Goal: Information Seeking & Learning: Learn about a topic

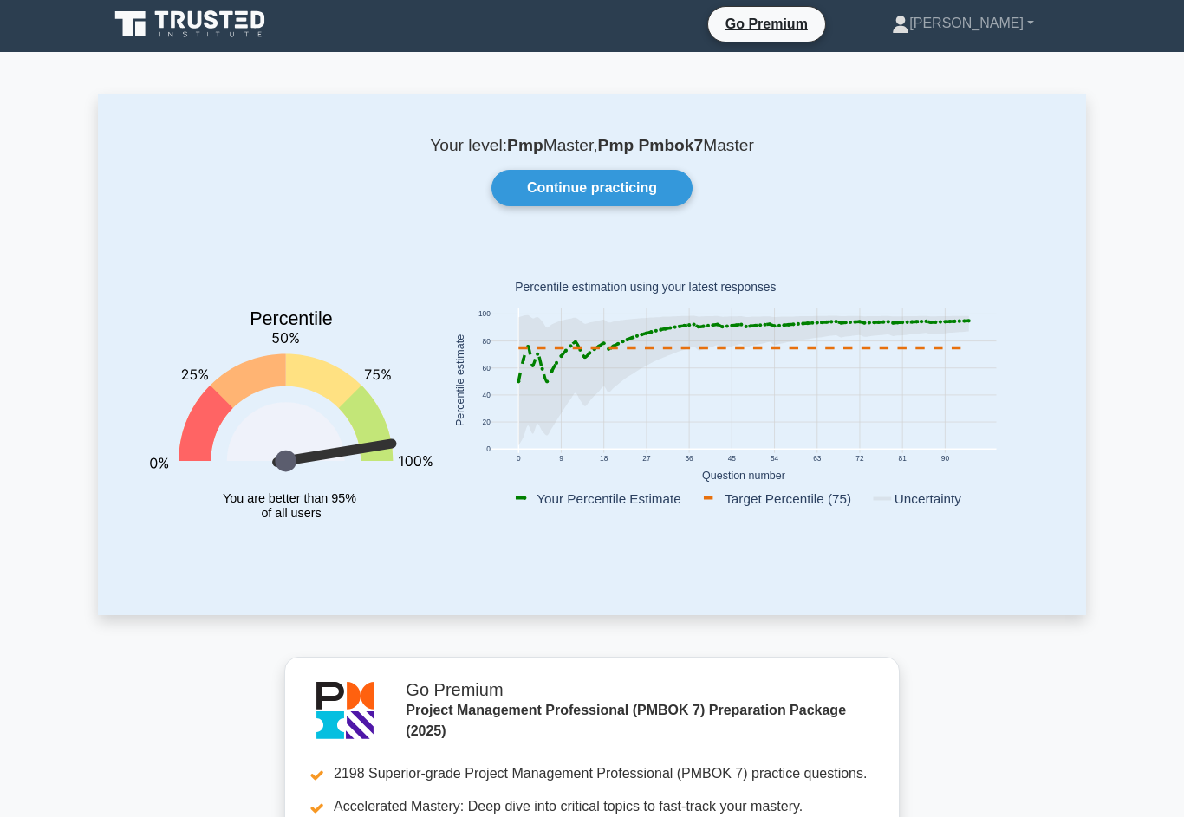
scroll to position [11, 0]
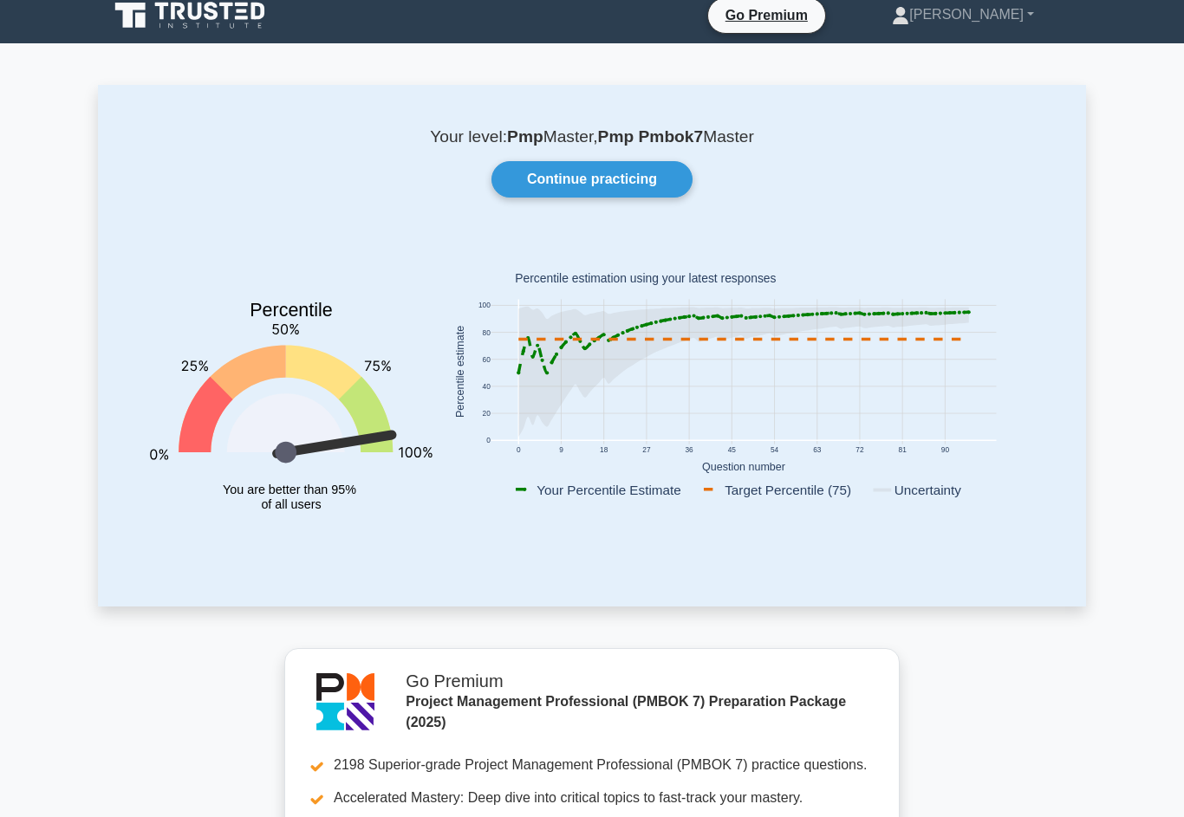
click at [637, 179] on link "Continue practicing" at bounding box center [591, 180] width 201 height 36
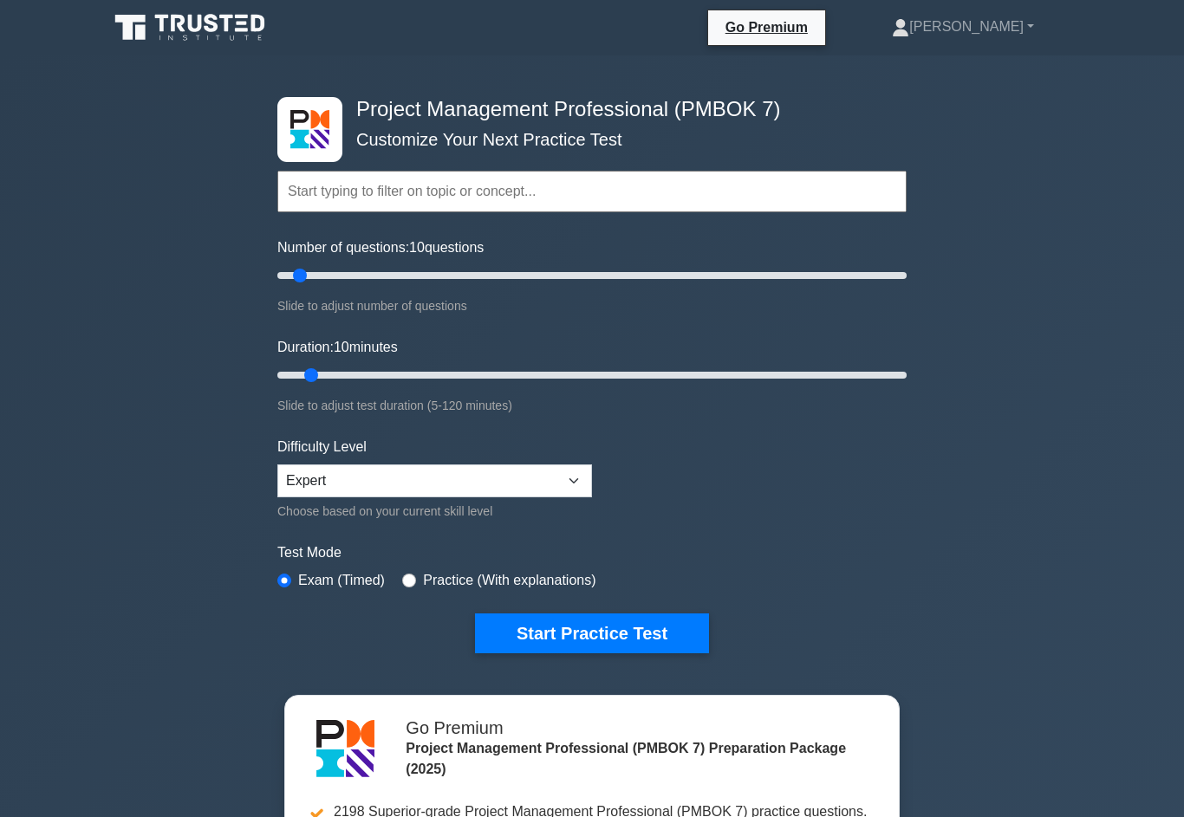
type input "15"
click at [335, 386] on input "Duration: 10 minutes" at bounding box center [591, 375] width 629 height 21
click at [563, 653] on button "Start Practice Test" at bounding box center [592, 634] width 234 height 40
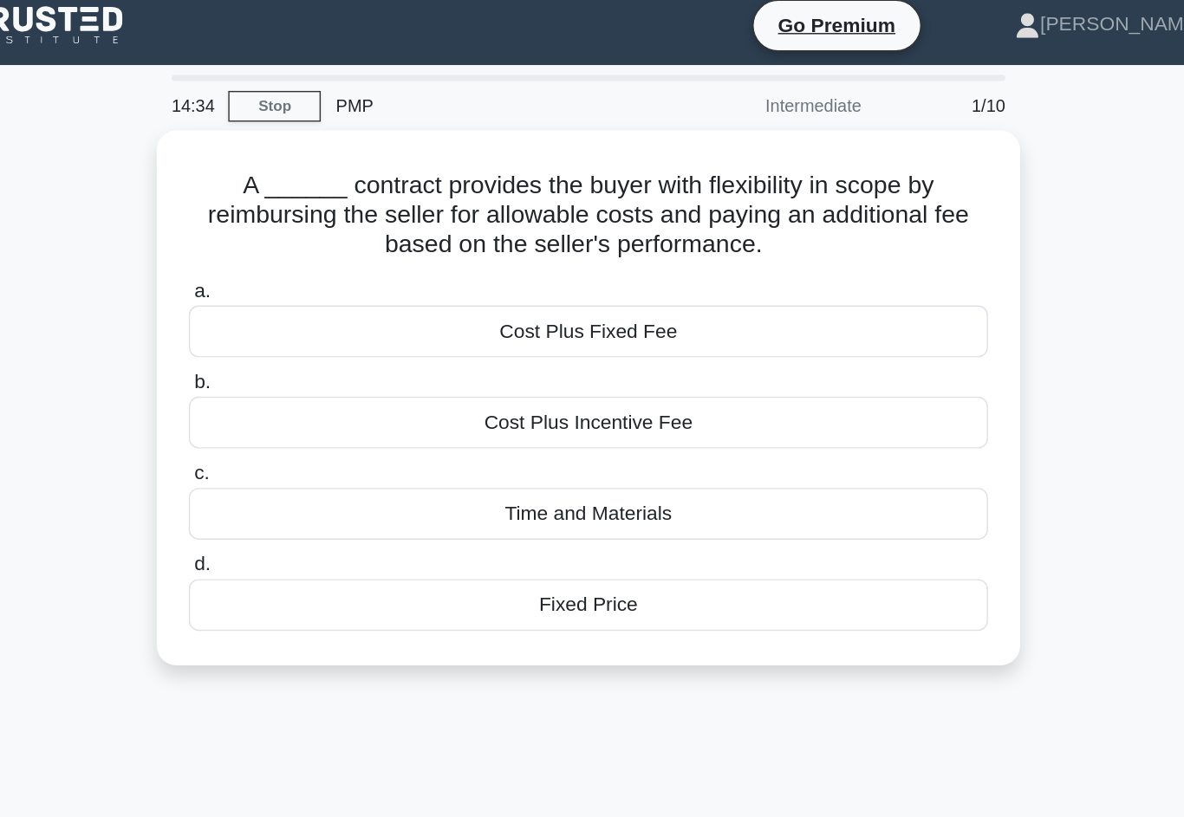
click at [522, 303] on div "Cost Plus Incentive Fee" at bounding box center [592, 307] width 562 height 36
click at [311, 284] on input "b. Cost Plus Incentive Fee" at bounding box center [311, 278] width 0 height 11
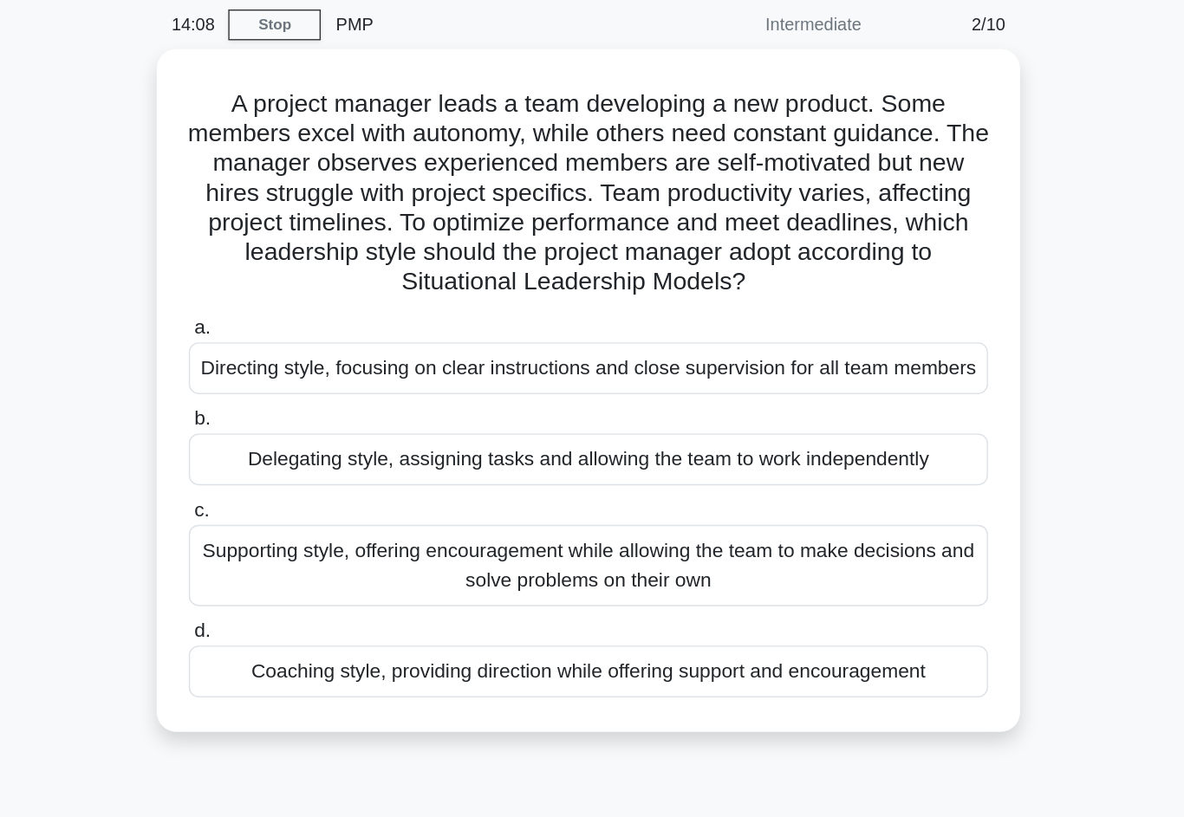
click at [498, 539] on div "Coaching style, providing direction while offering support and encouragement" at bounding box center [592, 539] width 562 height 36
click at [311, 517] on input "d. Coaching style, providing direction while offering support and encouragement" at bounding box center [311, 510] width 0 height 11
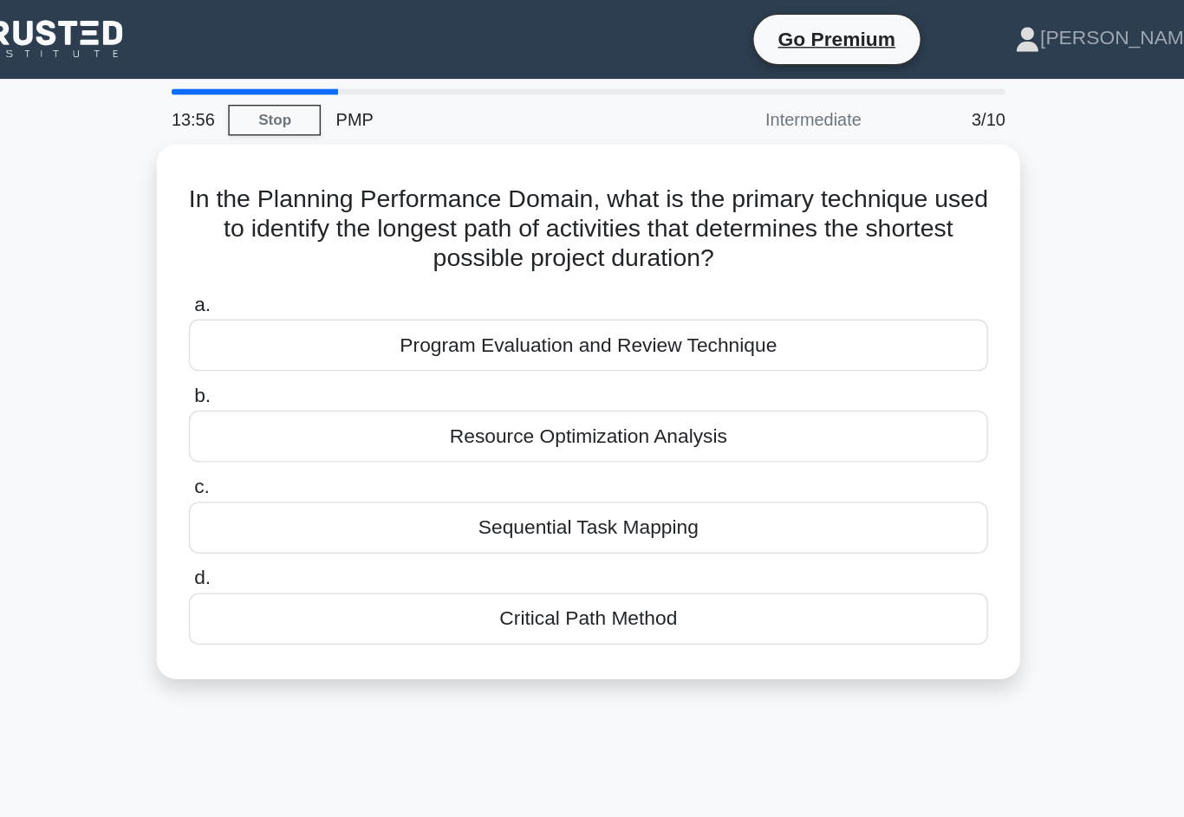
click at [502, 439] on div "Critical Path Method" at bounding box center [592, 435] width 562 height 36
click at [311, 413] on input "d. Critical Path Method" at bounding box center [311, 406] width 0 height 11
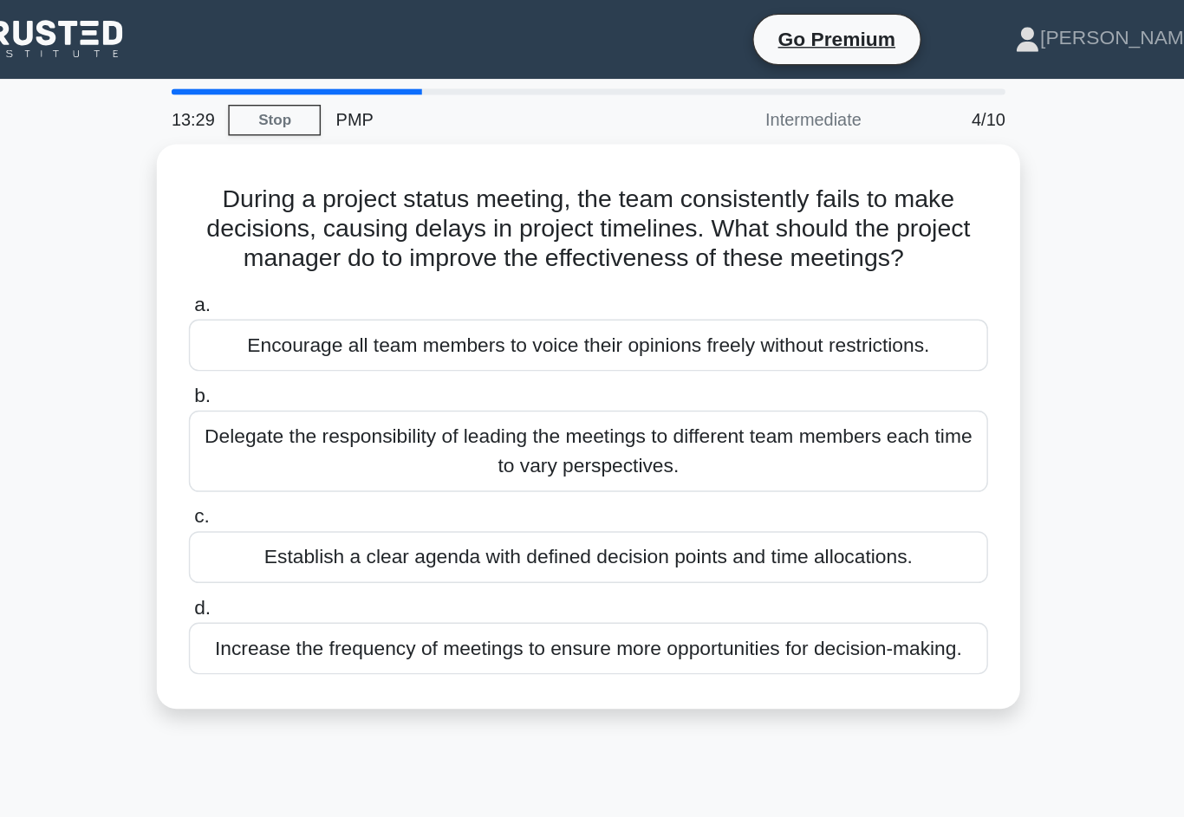
click at [614, 261] on div "Encourage all team members to voice their opinions freely without restrictions." at bounding box center [592, 242] width 562 height 36
click at [311, 220] on input "a. Encourage all team members to voice their opinions freely without restrictio…" at bounding box center [311, 214] width 0 height 11
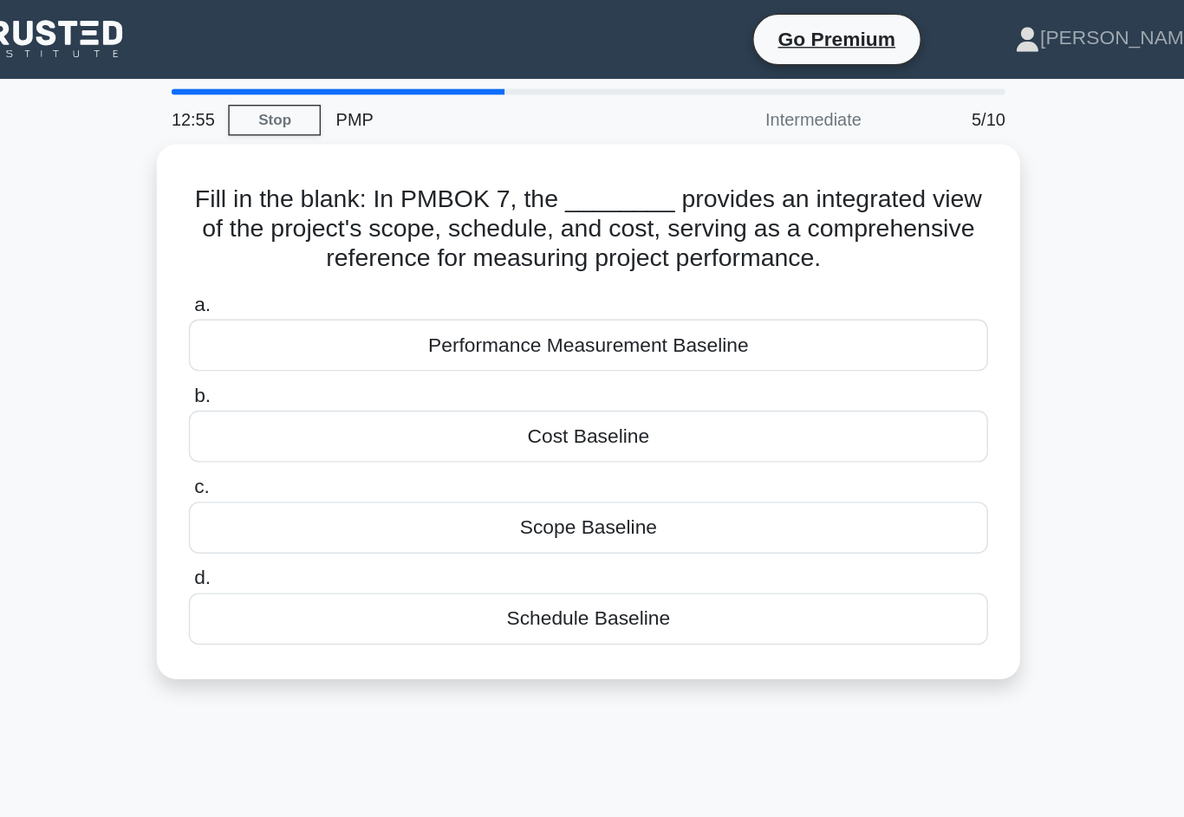
click at [311, 259] on div "Performance Measurement Baseline" at bounding box center [592, 242] width 562 height 36
click at [311, 220] on input "a. Performance Measurement Baseline" at bounding box center [311, 214] width 0 height 11
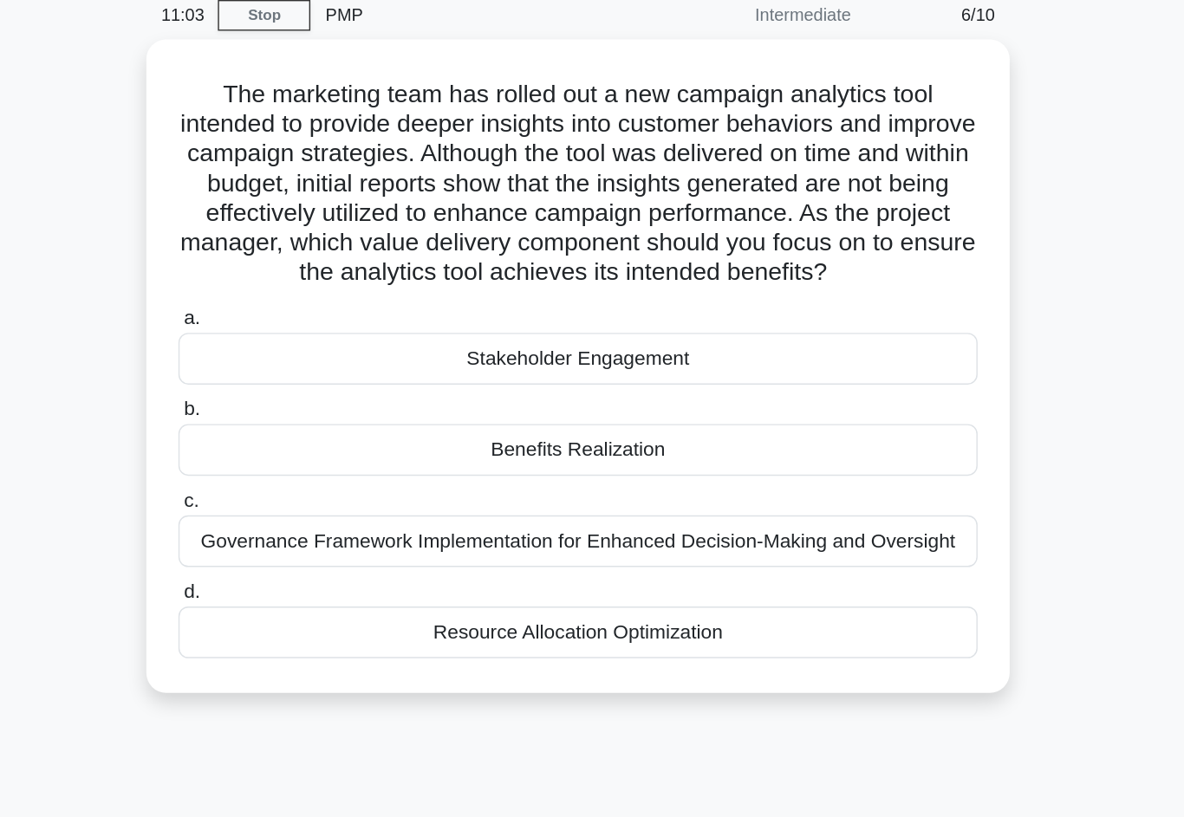
click at [311, 308] on div "Stakeholder Engagement" at bounding box center [592, 326] width 562 height 36
click at [311, 292] on input "a. Stakeholder Engagement" at bounding box center [311, 297] width 0 height 11
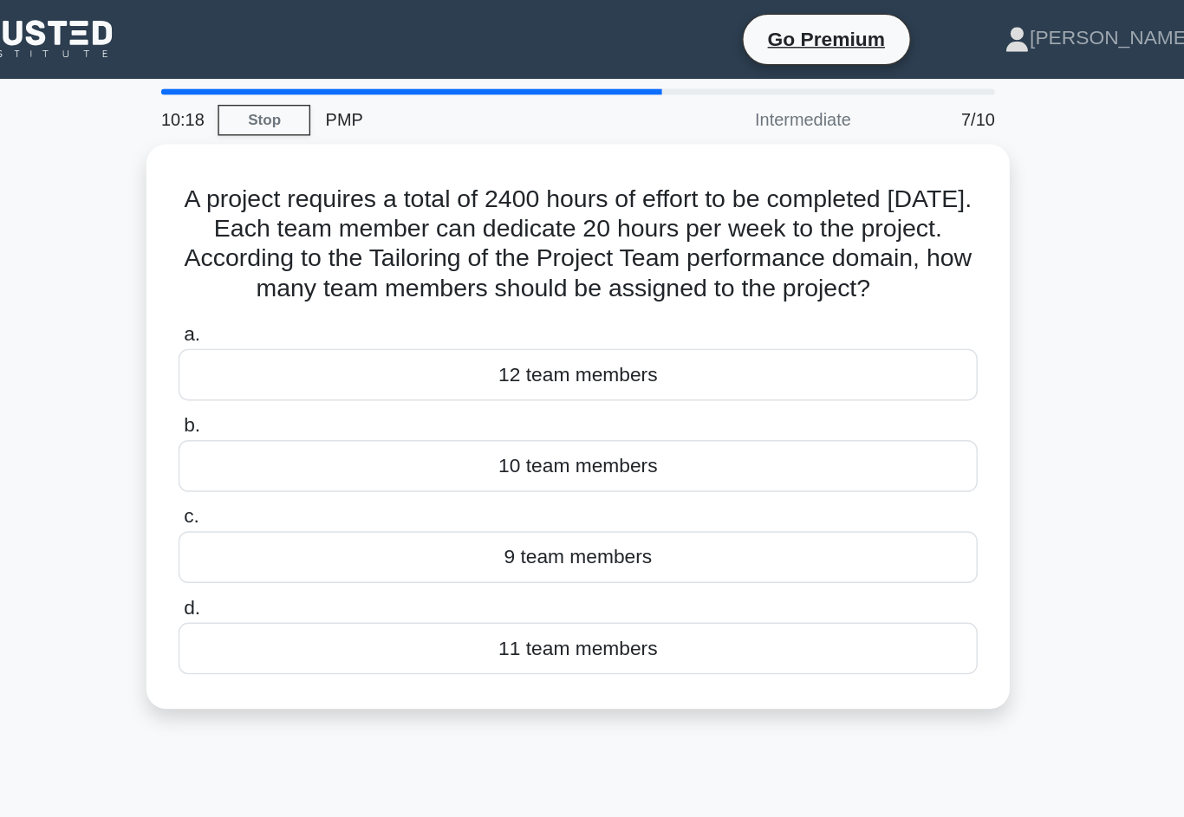
click at [311, 346] on div "10 team members" at bounding box center [592, 327] width 562 height 36
click at [311, 305] on input "b. 10 team members" at bounding box center [311, 299] width 0 height 11
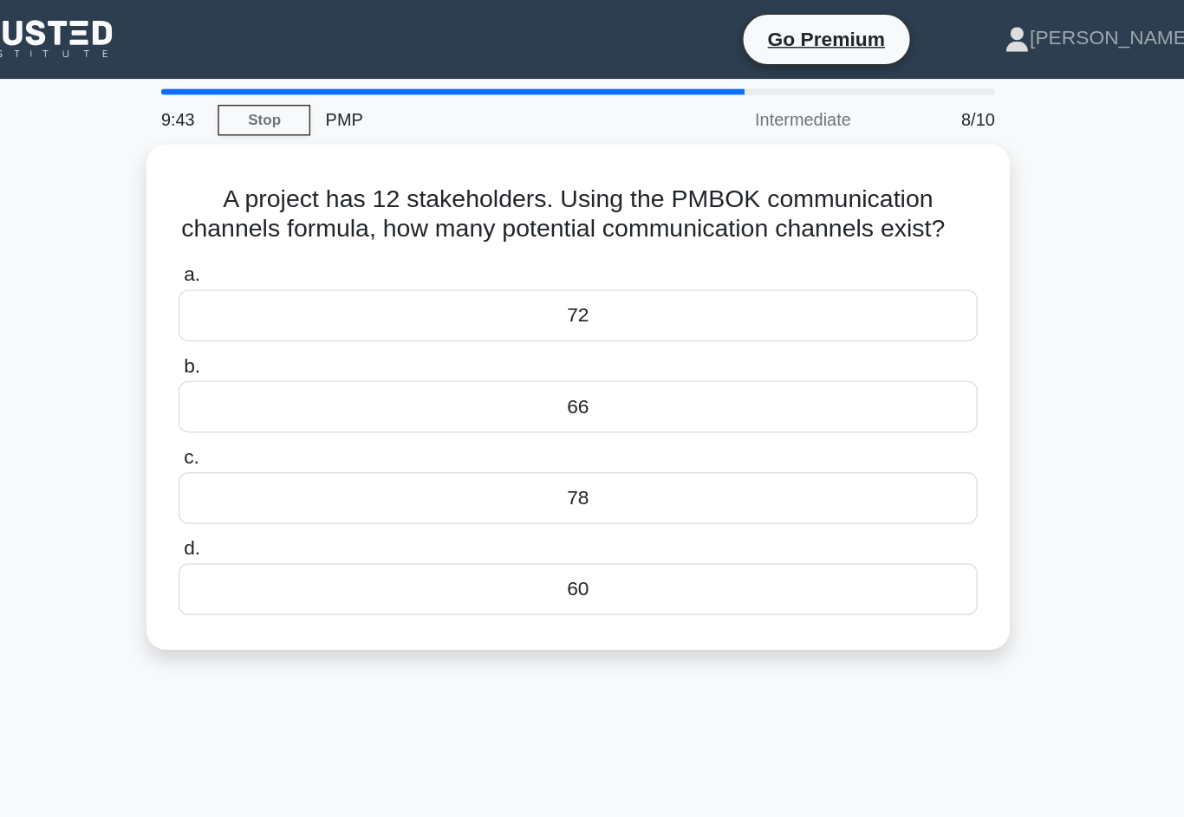
click at [311, 302] on div "66" at bounding box center [592, 286] width 562 height 36
click at [311, 263] on input "b. 66" at bounding box center [311, 257] width 0 height 11
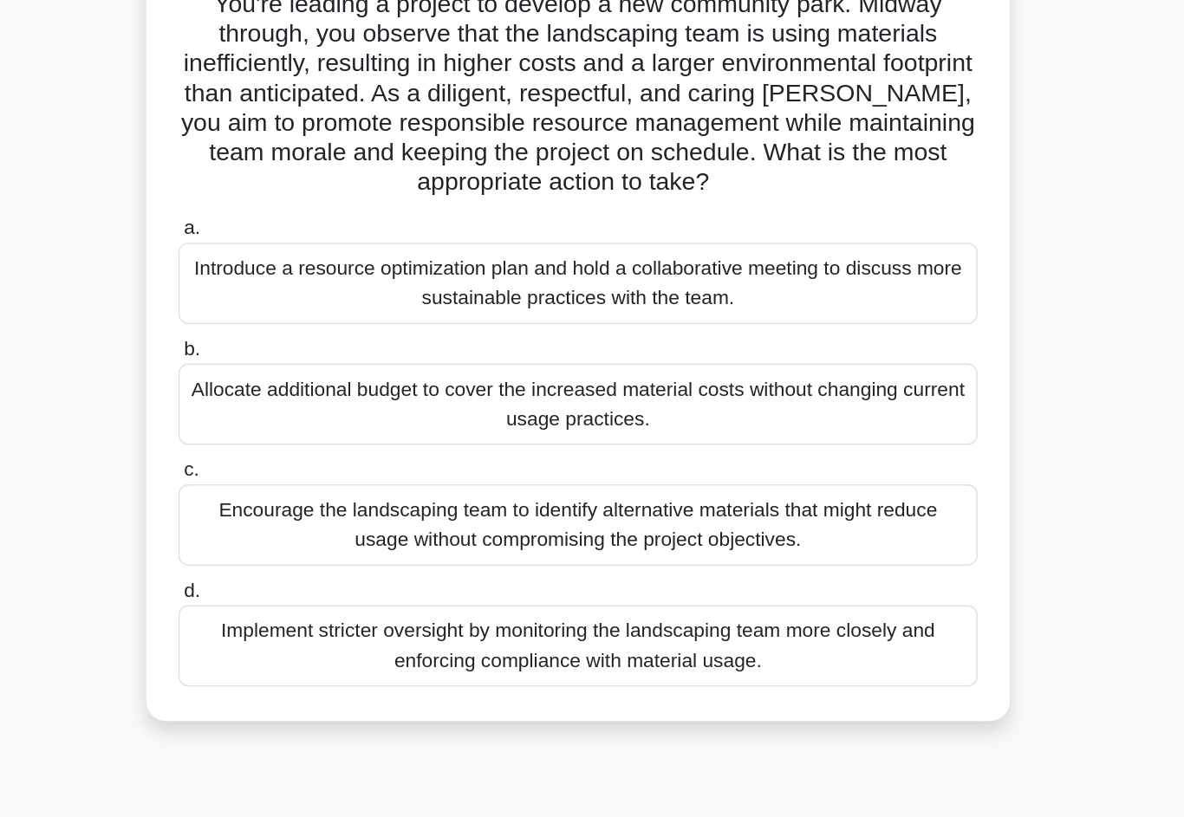
click at [311, 478] on div "Encourage the landscaping team to identify alternative materials that might red…" at bounding box center [592, 506] width 562 height 57
click at [311, 462] on input "c. Encourage the landscaping team to identify alternative materials that might …" at bounding box center [311, 467] width 0 height 11
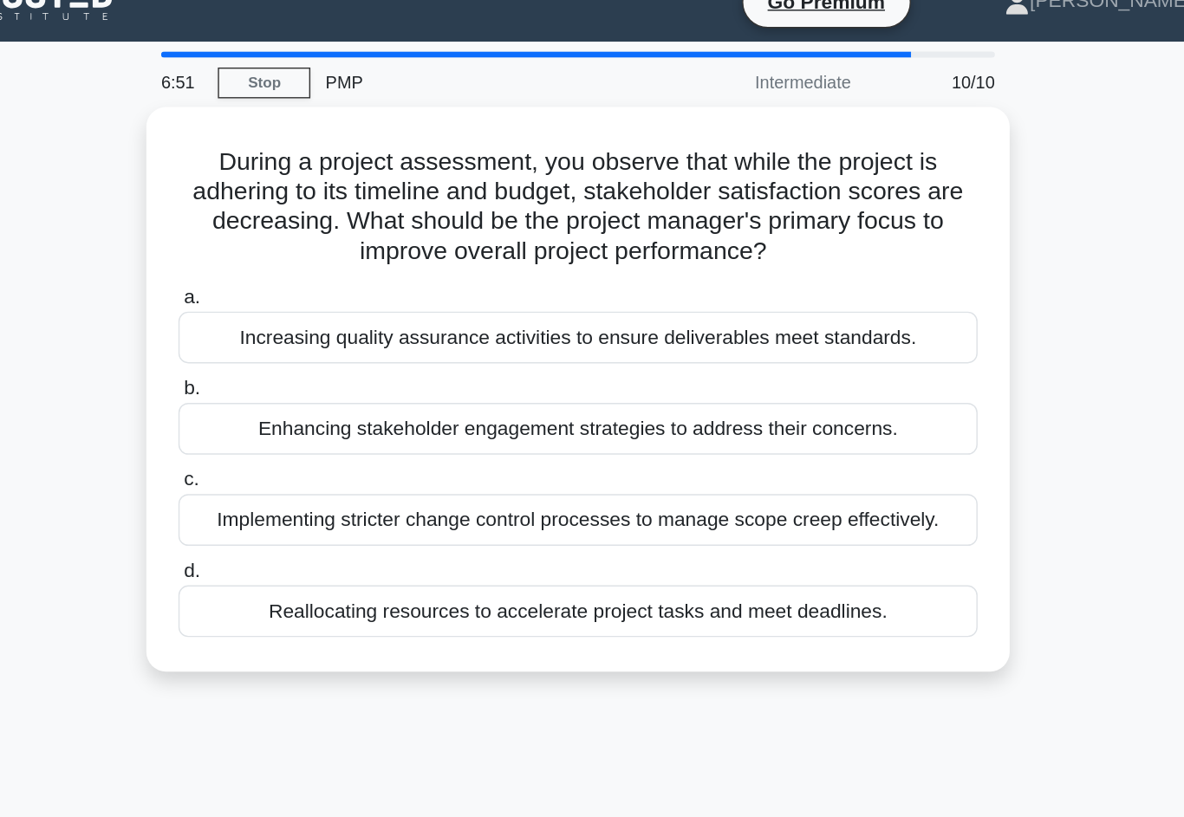
click at [311, 309] on div "Enhancing stakeholder engagement strategies to address their concerns." at bounding box center [592, 327] width 562 height 36
click at [311, 301] on input "b. Enhancing stakeholder engagement strategies to address their concerns." at bounding box center [311, 299] width 0 height 11
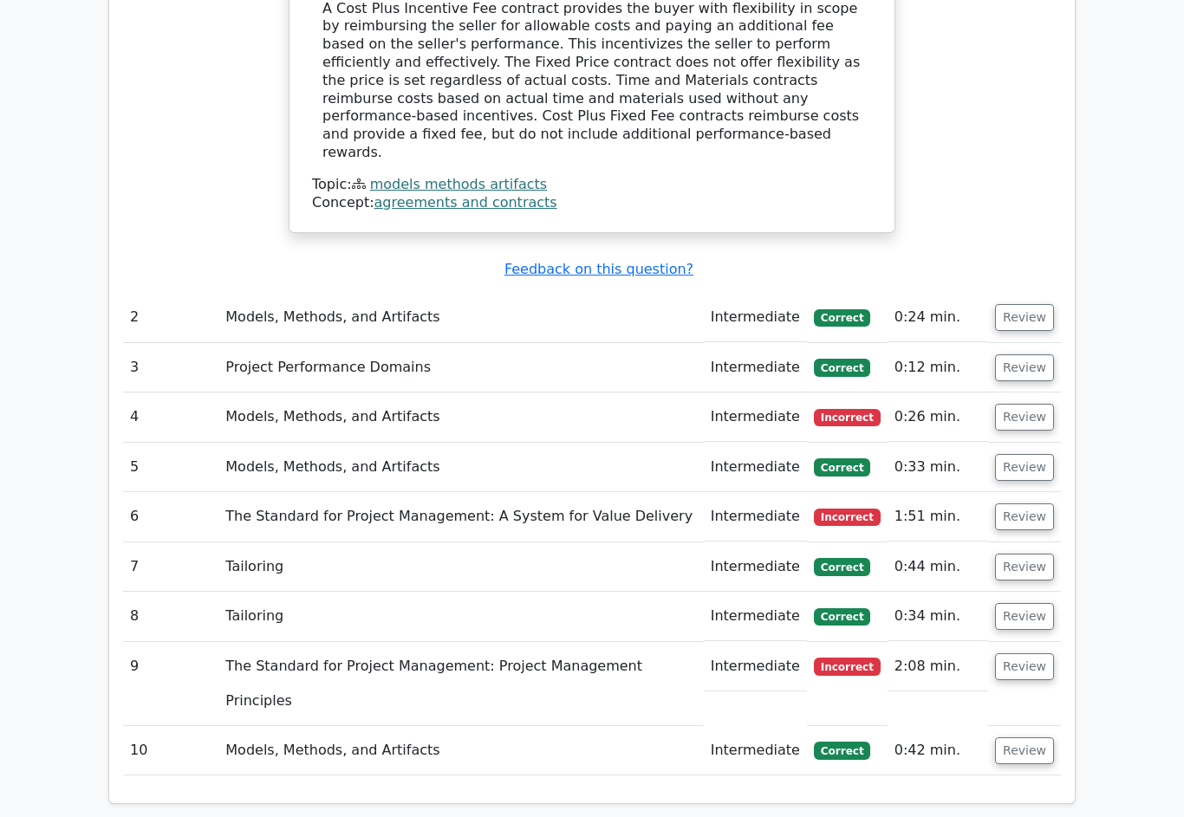
scroll to position [1861, 0]
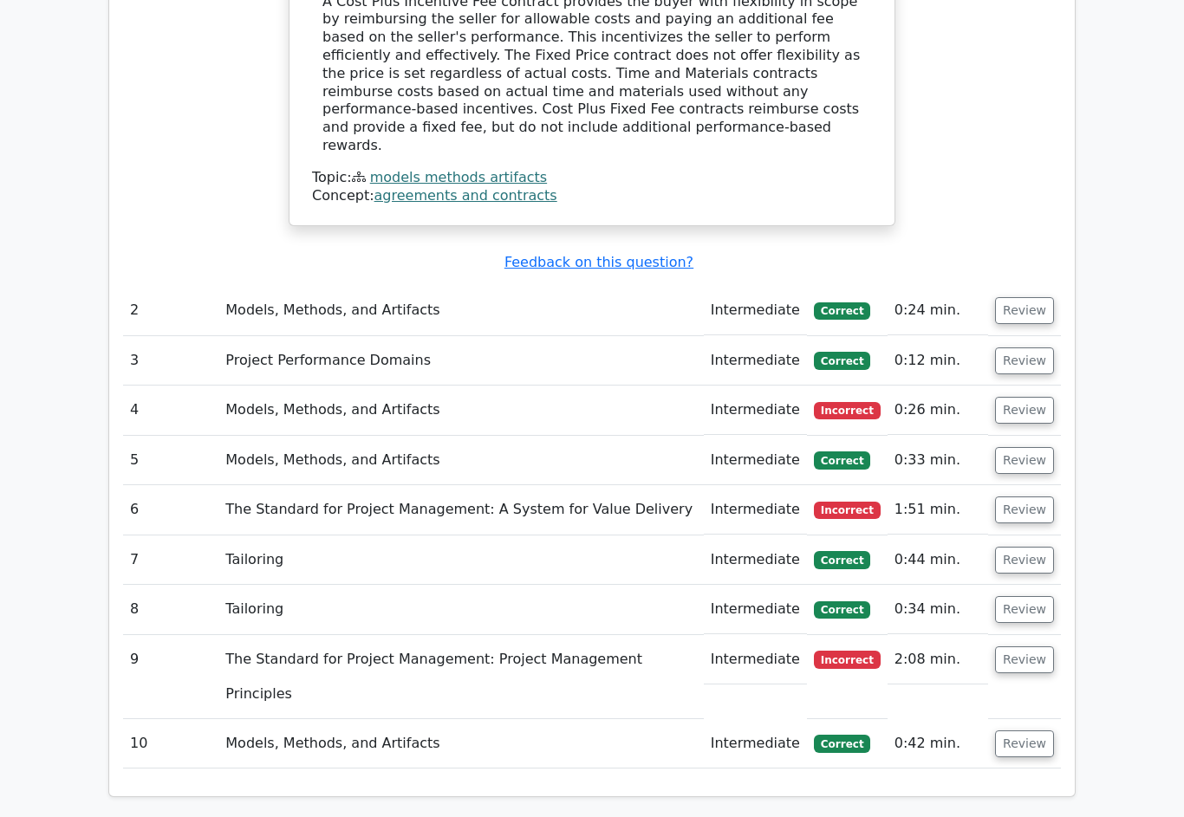
click at [1047, 646] on button "Review" at bounding box center [1024, 659] width 59 height 27
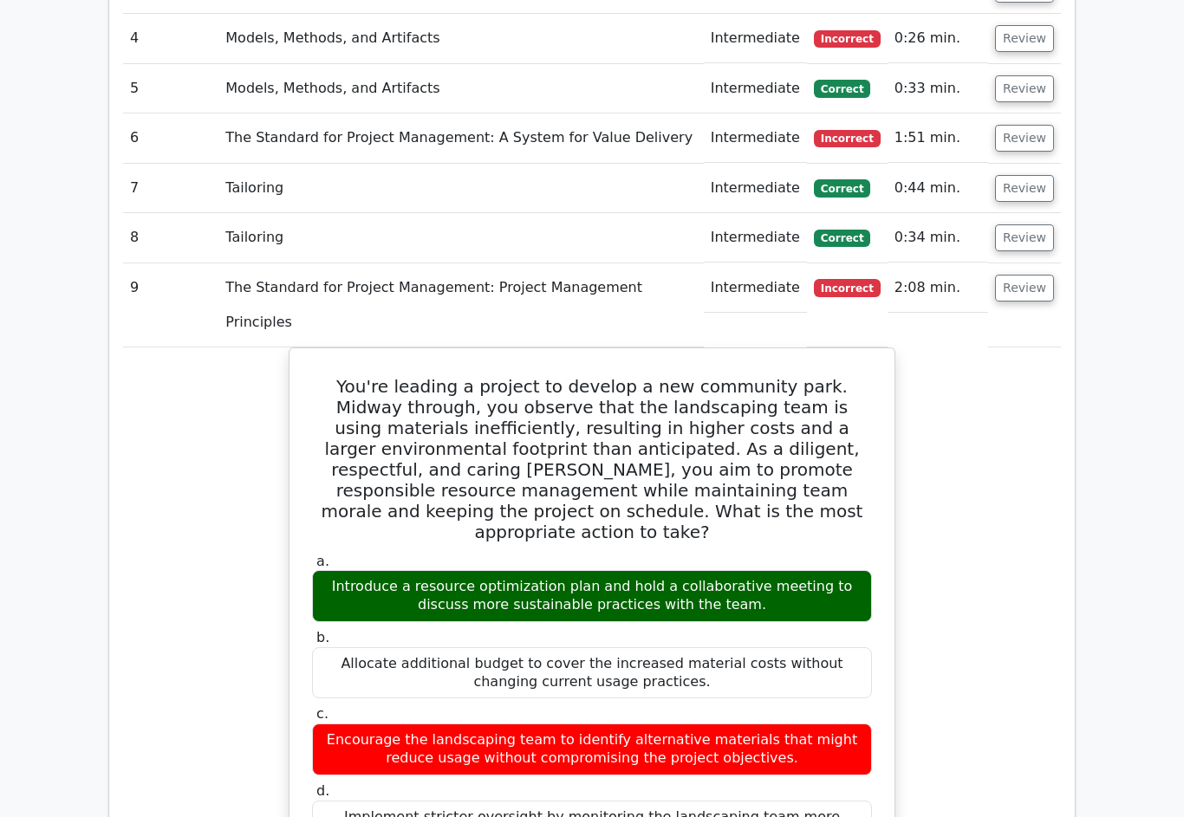
scroll to position [2231, 0]
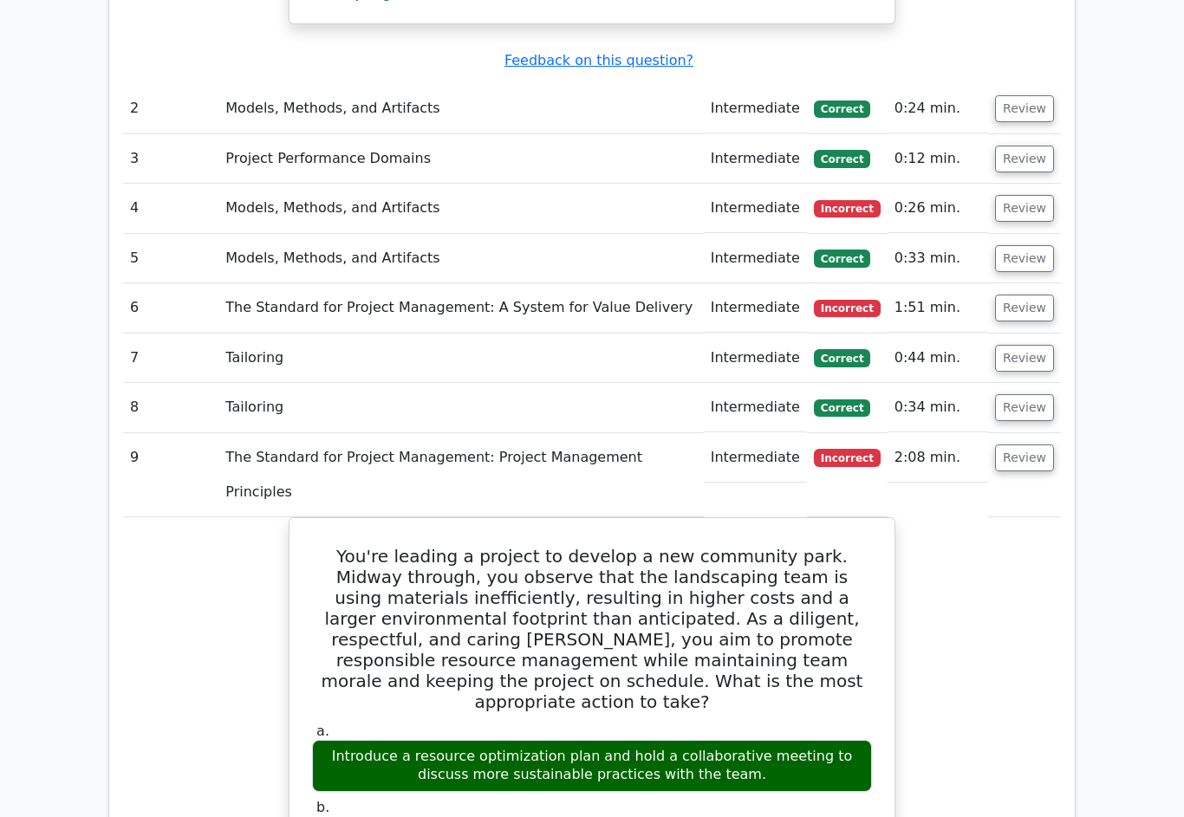
click at [1023, 296] on button "Review" at bounding box center [1024, 309] width 59 height 27
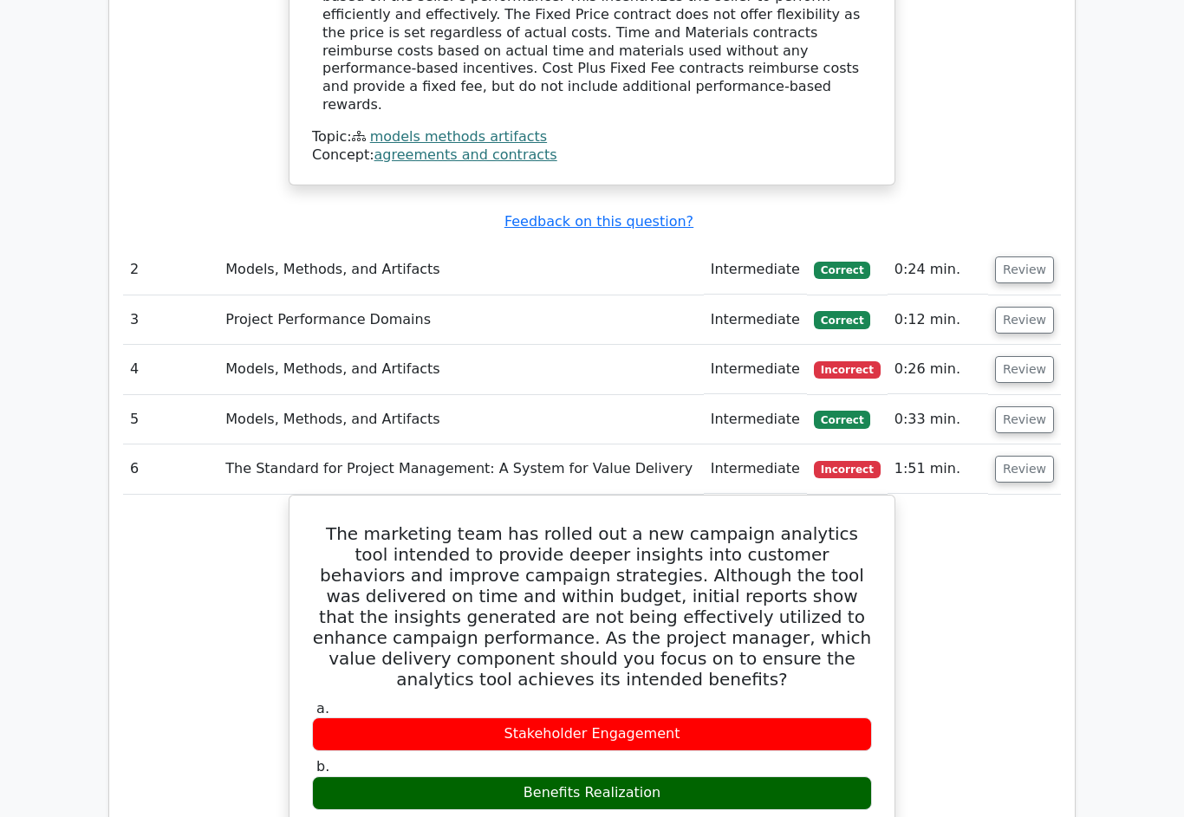
scroll to position [1894, 0]
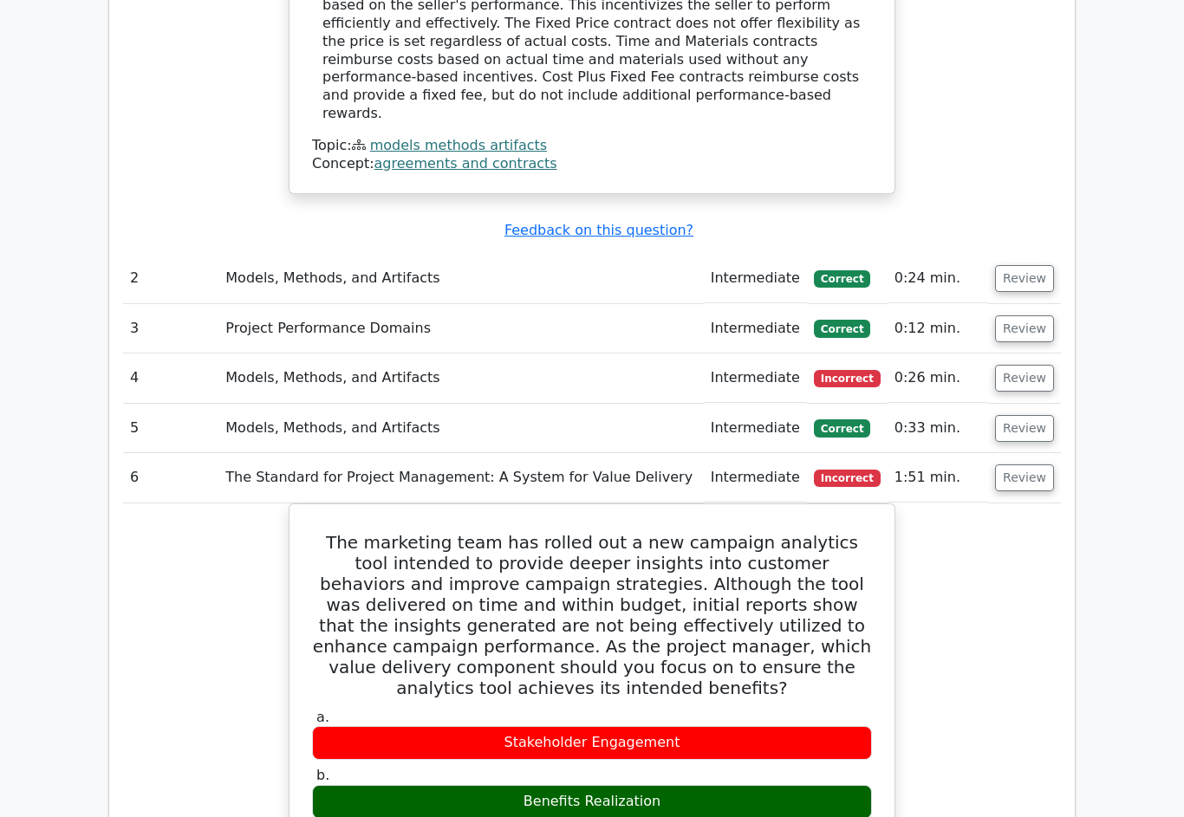
click at [1030, 365] on button "Review" at bounding box center [1024, 378] width 59 height 27
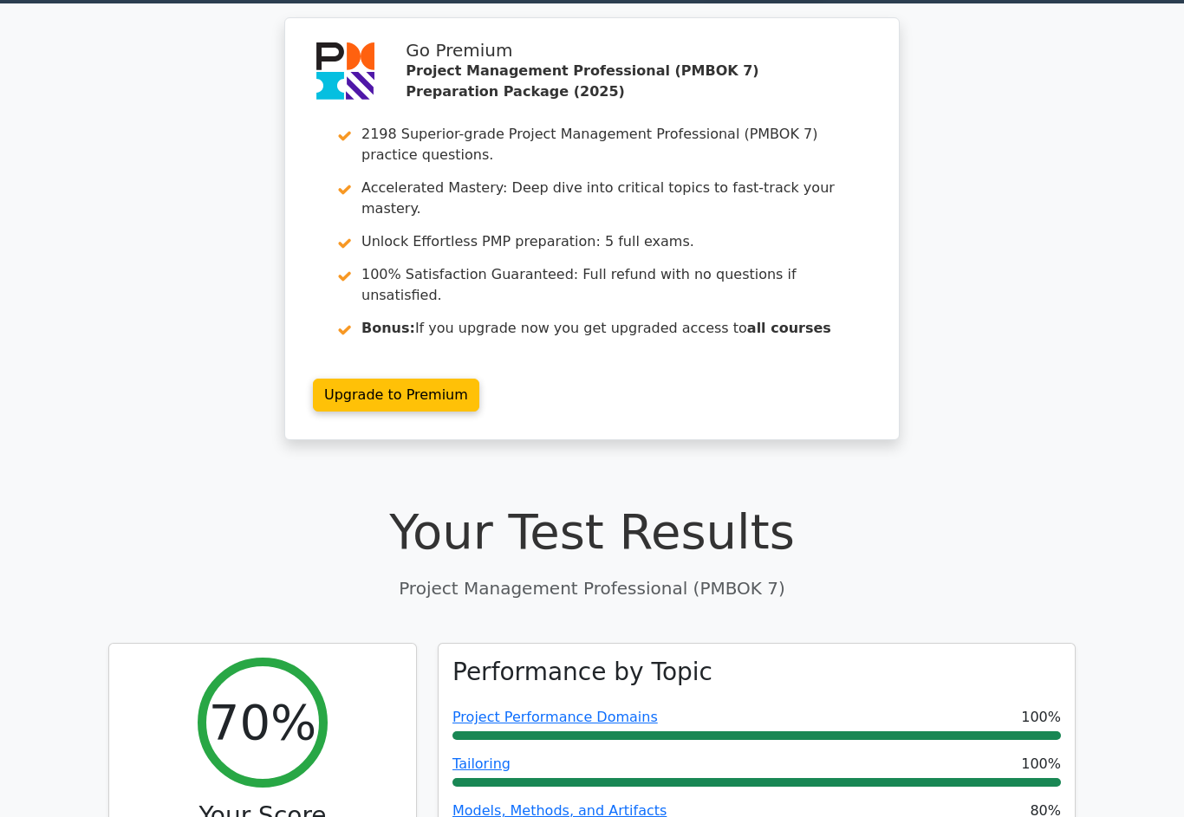
scroll to position [0, 0]
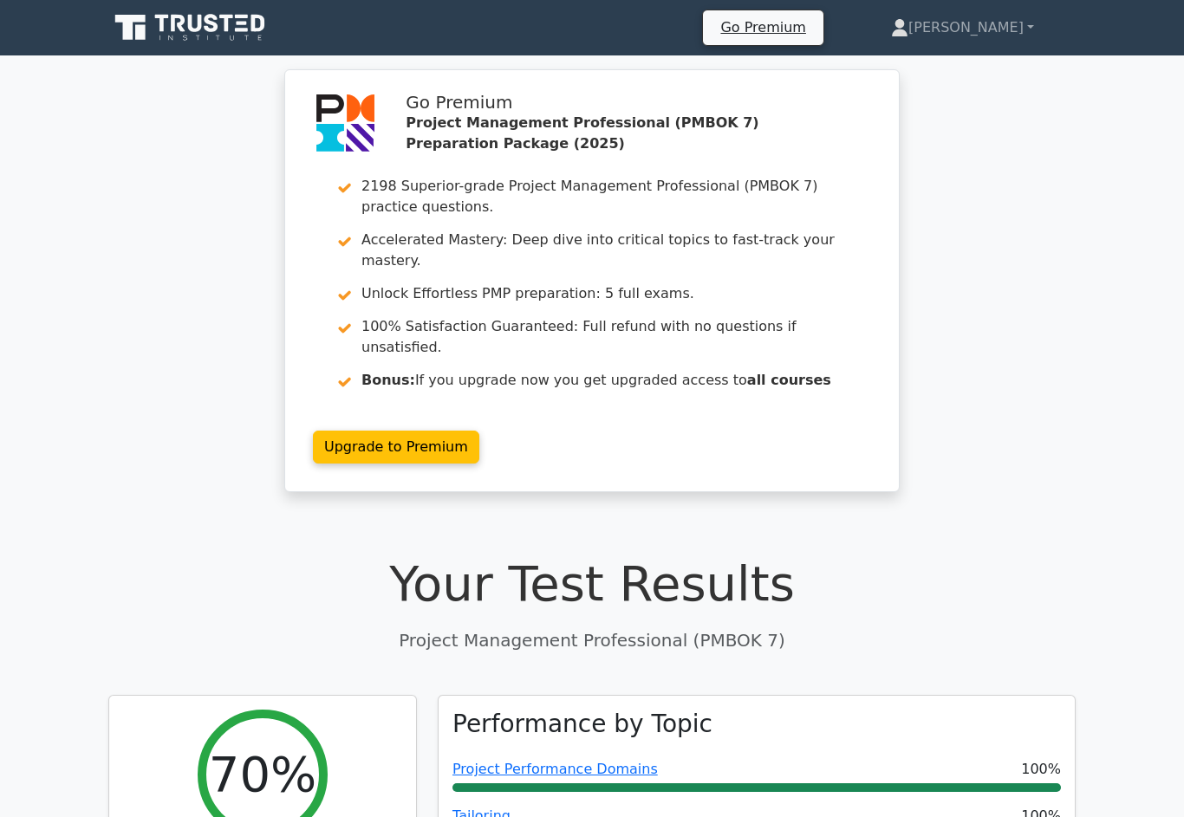
click at [998, 21] on link "[PERSON_NAME]" at bounding box center [962, 27] width 226 height 35
click at [972, 70] on link "Profile" at bounding box center [918, 69] width 137 height 28
